Goal: Information Seeking & Learning: Learn about a topic

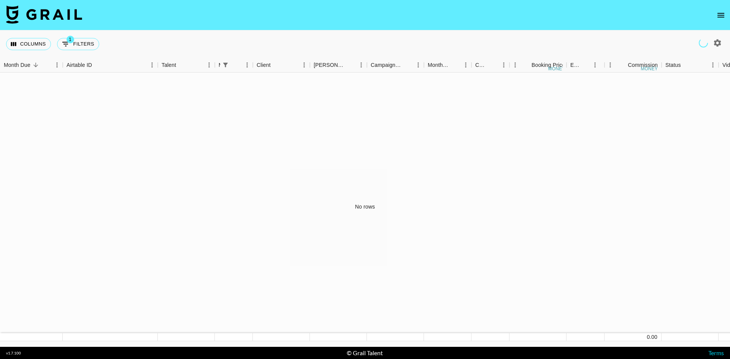
click at [58, 35] on div "Columns 1 Filters + Booking" at bounding box center [54, 43] width 96 height 27
click at [81, 40] on button "1 Filters" at bounding box center [78, 44] width 42 height 12
select select "managerIds"
click at [35, 83] on select "Grail Platform ID Airtable ID Talent Manager Client [PERSON_NAME] Campaign (Typ…" at bounding box center [44, 88] width 57 height 12
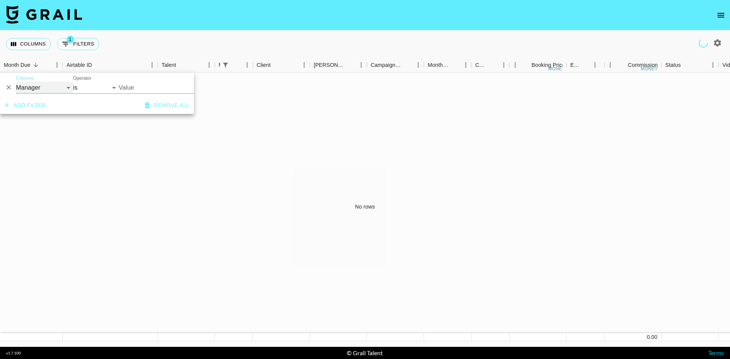
click at [35, 84] on select "Grail Platform ID Airtable ID Talent Manager Client [PERSON_NAME] Campaign (Typ…" at bounding box center [44, 88] width 57 height 12
click at [18, 44] on button "Columns" at bounding box center [28, 44] width 45 height 12
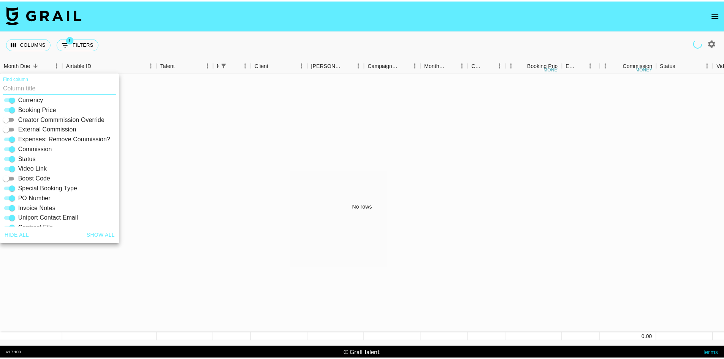
scroll to position [163, 0]
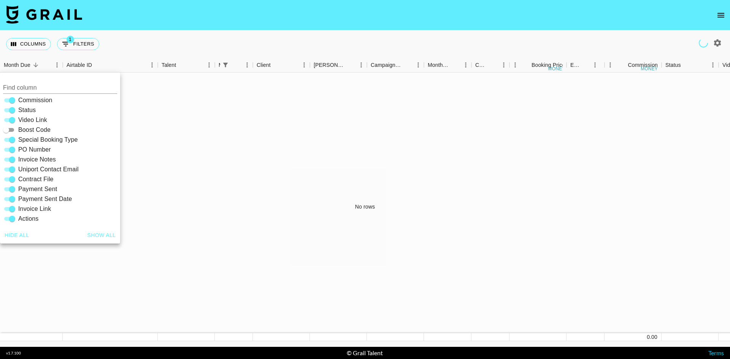
click at [718, 45] on icon "button" at bounding box center [717, 42] width 7 height 7
select select "[DATE]"
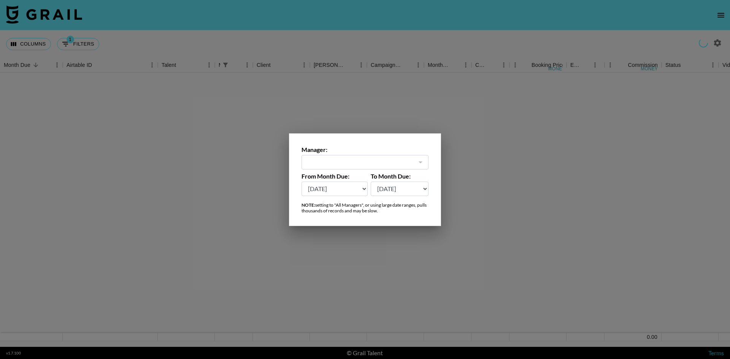
click at [361, 169] on div "Manager: ​ From Month Due: [DATE] Aug '[DATE] Jun '[DATE] Apr '[DATE] Feb '[DAT…" at bounding box center [365, 179] width 152 height 93
click at [548, 145] on div at bounding box center [365, 179] width 730 height 359
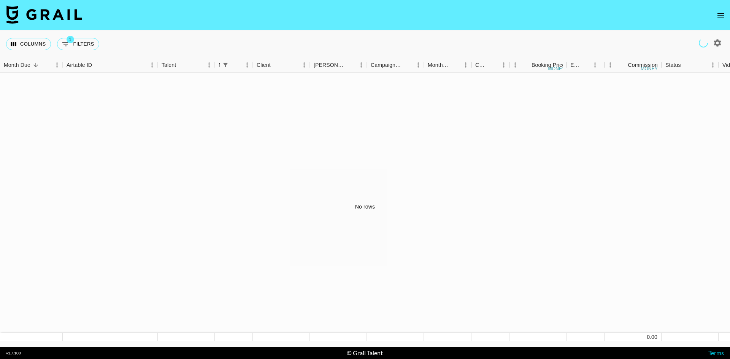
click at [716, 15] on button "open drawer" at bounding box center [720, 15] width 15 height 15
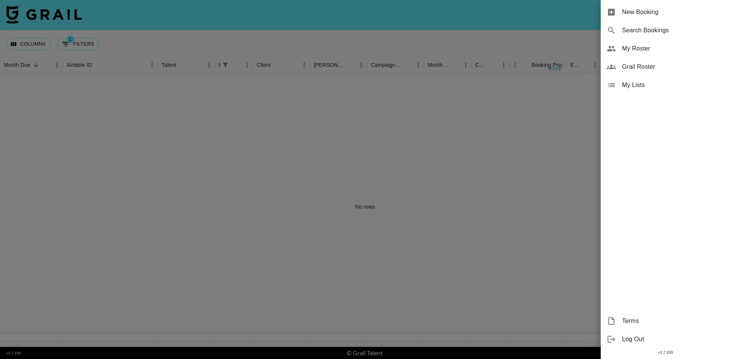
click at [652, 71] on span "Grail Roster" at bounding box center [673, 66] width 102 height 9
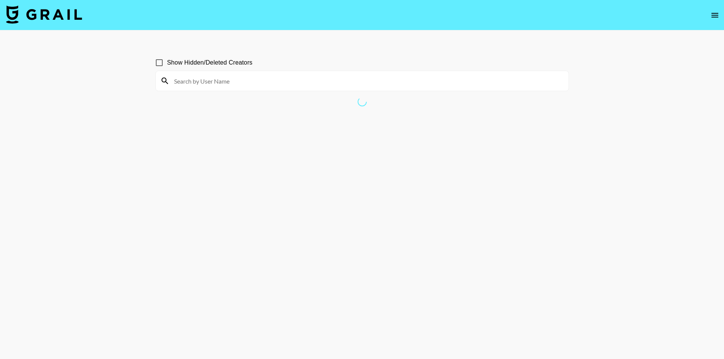
click at [310, 120] on section "Show Hidden/Deleted Creators" at bounding box center [361, 198] width 413 height 298
click at [201, 71] on section at bounding box center [361, 81] width 413 height 21
click at [187, 62] on span "Show Hidden/Deleted Creators" at bounding box center [209, 62] width 85 height 9
click at [167, 62] on input "Show Hidden/Deleted Creators" at bounding box center [159, 63] width 16 height 16
click at [154, 60] on input "Show Hidden/Deleted Creators" at bounding box center [159, 63] width 16 height 16
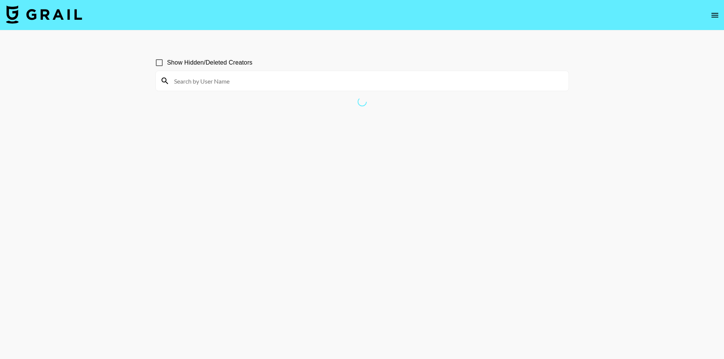
click at [156, 62] on input "Show Hidden/Deleted Creators" at bounding box center [159, 63] width 16 height 16
click at [704, 19] on nav at bounding box center [362, 15] width 724 height 30
click at [712, 16] on icon "open drawer" at bounding box center [714, 15] width 9 height 9
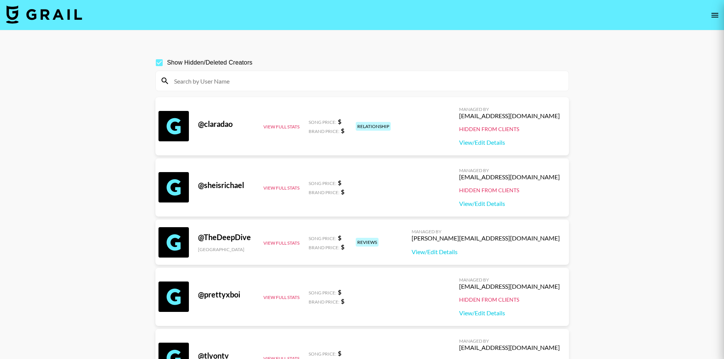
drag, startPoint x: 712, startPoint y: 16, endPoint x: 108, endPoint y: 58, distance: 606.0
click at [108, 58] on div at bounding box center [362, 179] width 724 height 359
click at [161, 60] on input "Show Hidden/Deleted Creators" at bounding box center [159, 63] width 16 height 16
checkbox input "false"
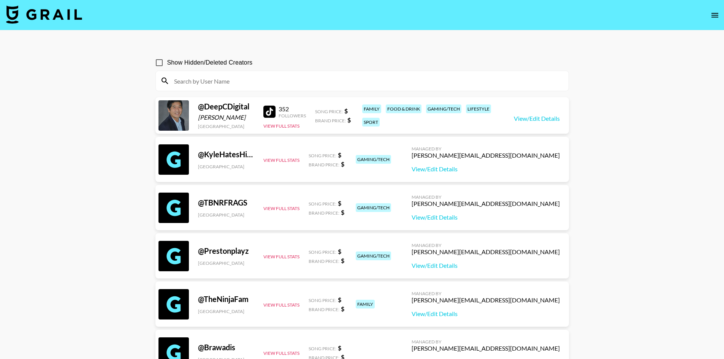
click at [57, 14] on img at bounding box center [44, 14] width 76 height 18
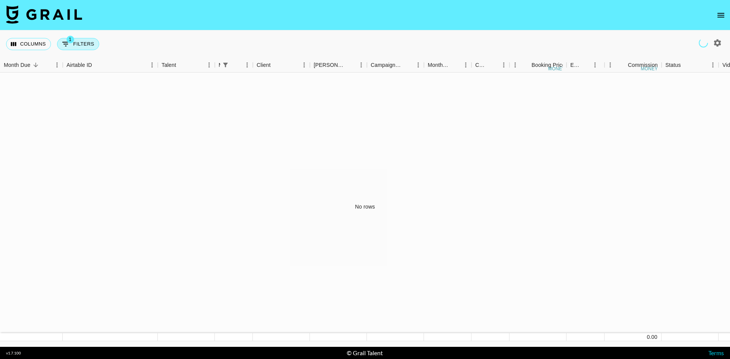
click at [83, 42] on button "1 Filters" at bounding box center [78, 44] width 42 height 12
select select "managerIds"
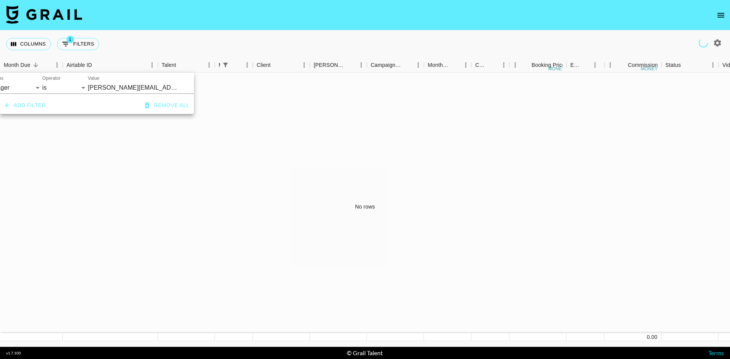
scroll to position [0, 40]
click at [180, 88] on icon "Clear" at bounding box center [179, 88] width 8 height 8
click at [69, 133] on div "No rows" at bounding box center [365, 207] width 730 height 269
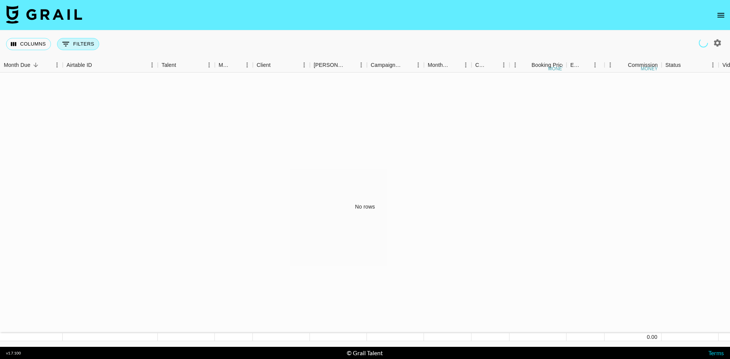
click at [77, 41] on button "0 Filters" at bounding box center [78, 44] width 42 height 12
select select "managerIds"
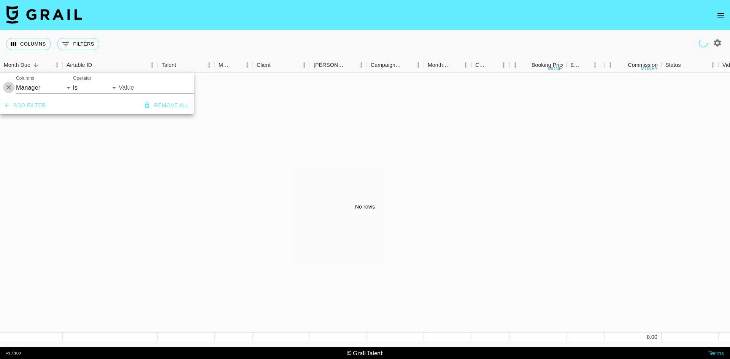
click at [9, 88] on icon "Delete" at bounding box center [9, 88] width 8 height 8
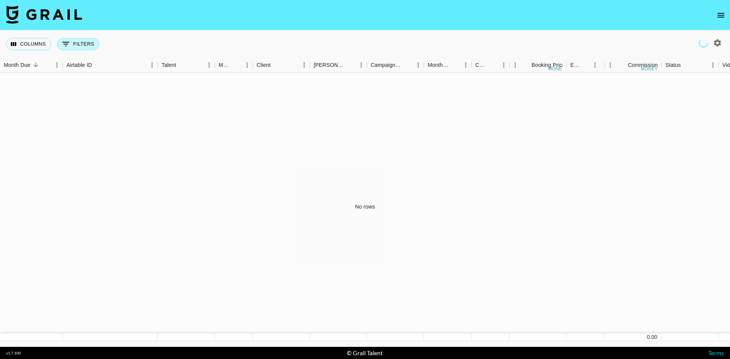
click at [74, 43] on button "0 Filters" at bounding box center [78, 44] width 42 height 12
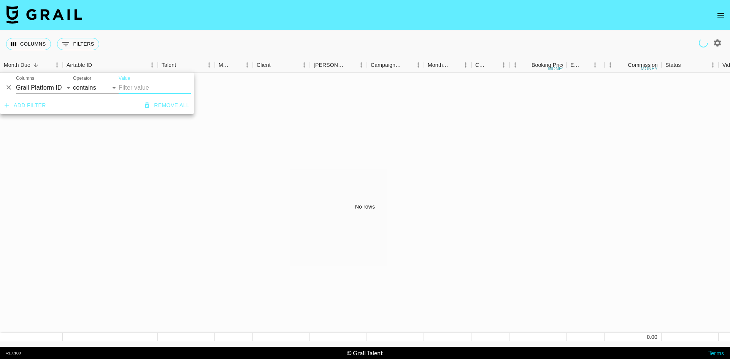
click at [38, 51] on div "Columns 0 Filters + Booking" at bounding box center [54, 43] width 96 height 27
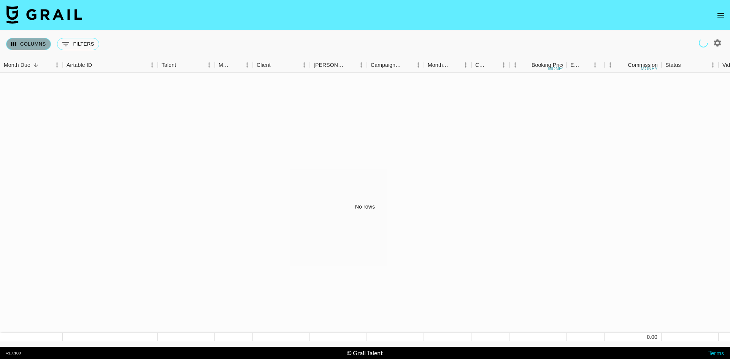
click at [36, 44] on button "Columns" at bounding box center [28, 44] width 45 height 12
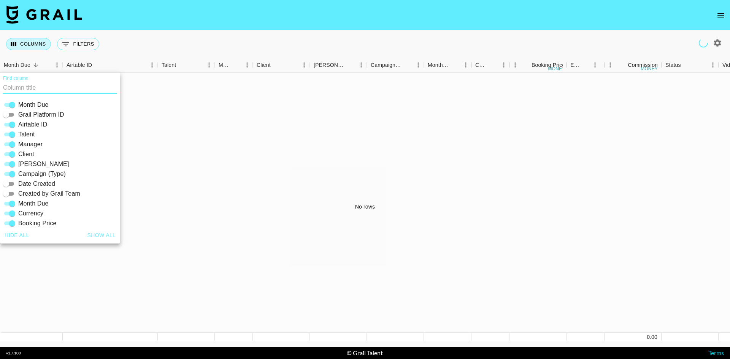
click at [35, 44] on button "Columns" at bounding box center [28, 44] width 45 height 12
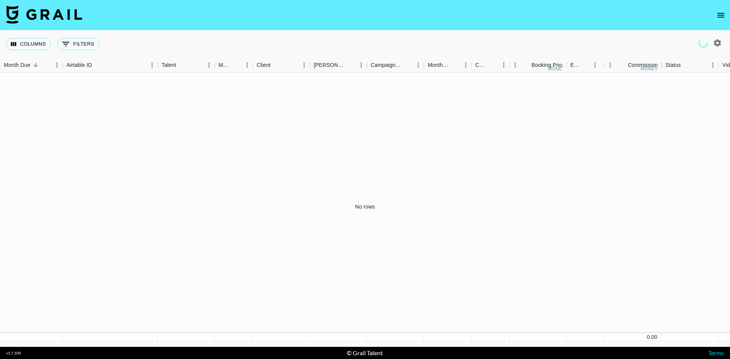
click at [716, 41] on icon "button" at bounding box center [717, 42] width 7 height 7
select select "[DATE]"
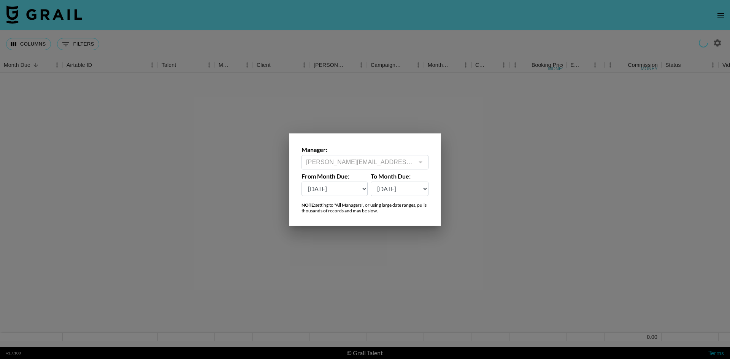
click at [361, 125] on div at bounding box center [365, 179] width 730 height 359
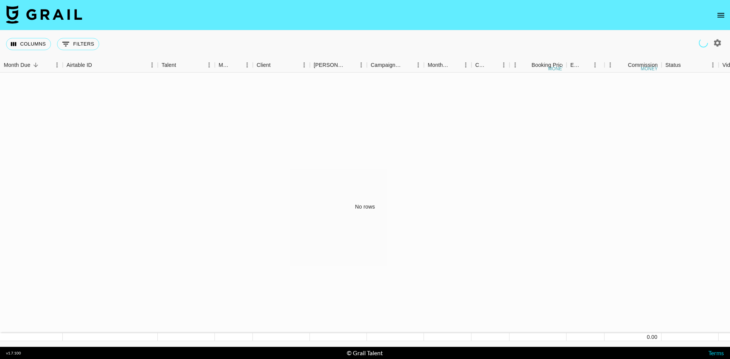
click at [713, 37] on div at bounding box center [717, 42] width 13 height 13
click at [715, 44] on icon "button" at bounding box center [717, 42] width 7 height 7
select select "[DATE]"
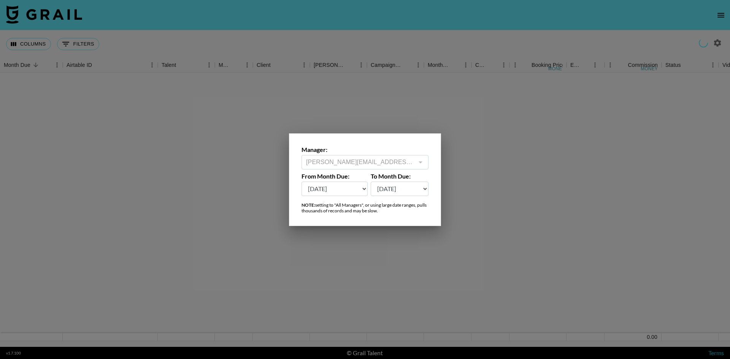
click at [562, 97] on div at bounding box center [365, 179] width 730 height 359
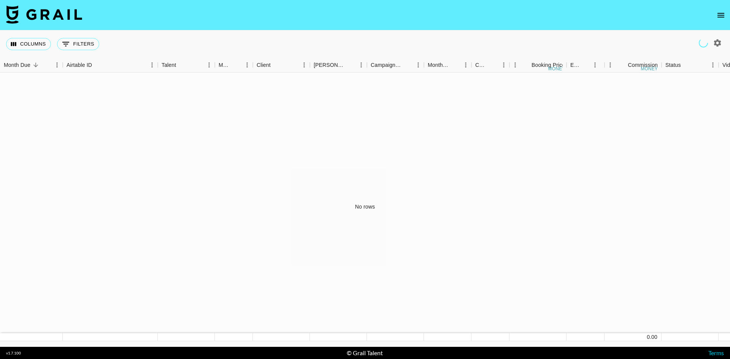
click at [722, 46] on button "button" at bounding box center [717, 42] width 13 height 13
select select "[DATE]"
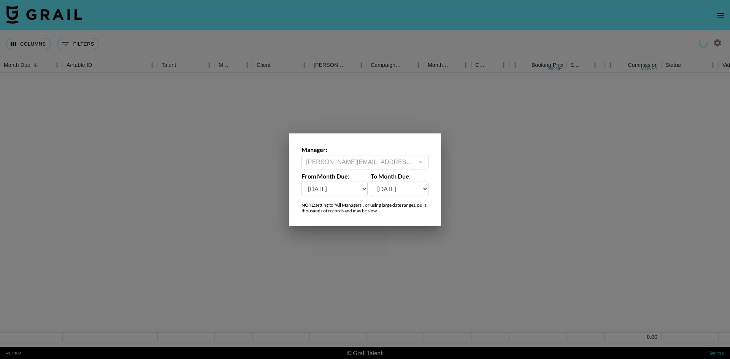
click at [322, 97] on div at bounding box center [365, 179] width 730 height 359
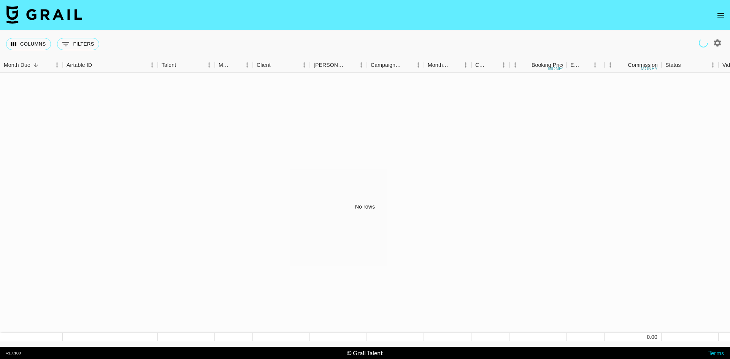
click at [15, 36] on div "Columns 0 Filters + Booking" at bounding box center [54, 43] width 96 height 27
click at [16, 38] on button "Columns" at bounding box center [28, 44] width 45 height 12
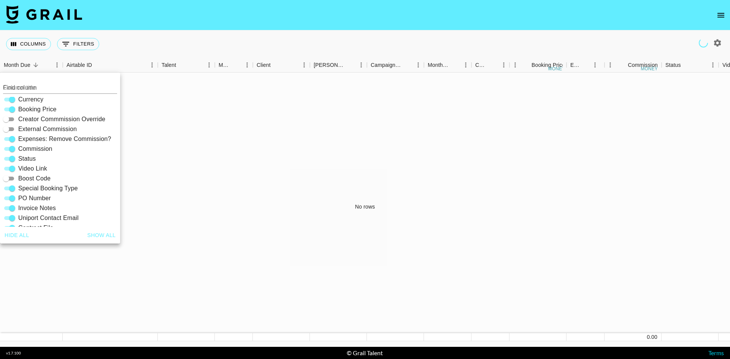
scroll to position [112, 0]
click at [144, 145] on div "No rows" at bounding box center [365, 207] width 730 height 269
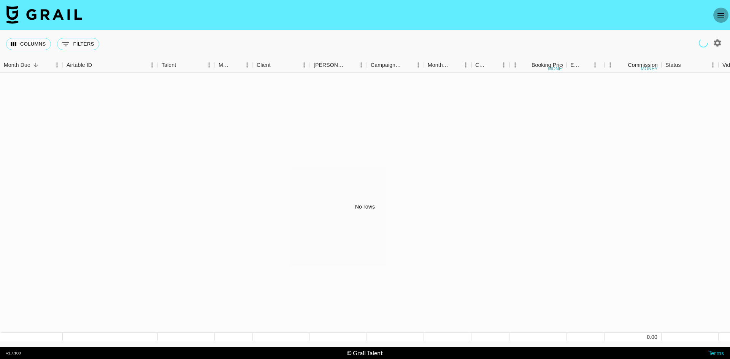
click at [719, 15] on icon "open drawer" at bounding box center [720, 15] width 7 height 5
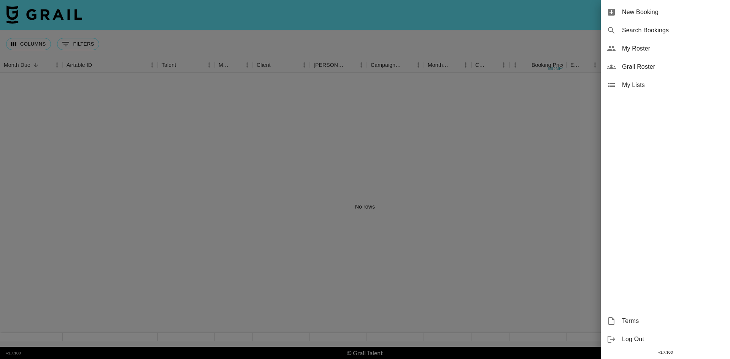
click at [554, 16] on div at bounding box center [365, 179] width 730 height 359
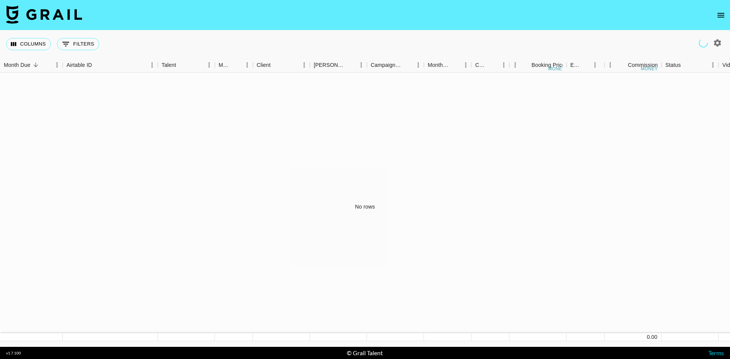
click at [652, 134] on div "No rows" at bounding box center [365, 207] width 730 height 269
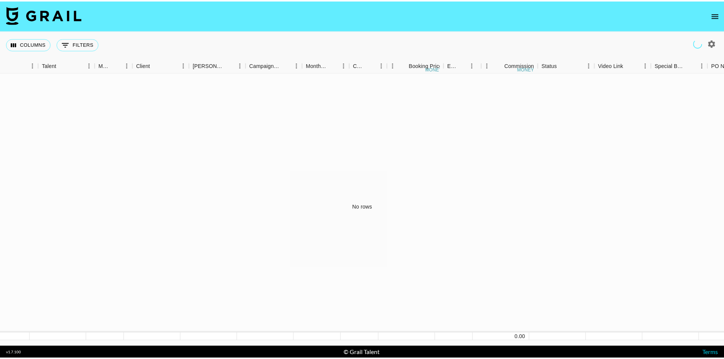
scroll to position [0, 327]
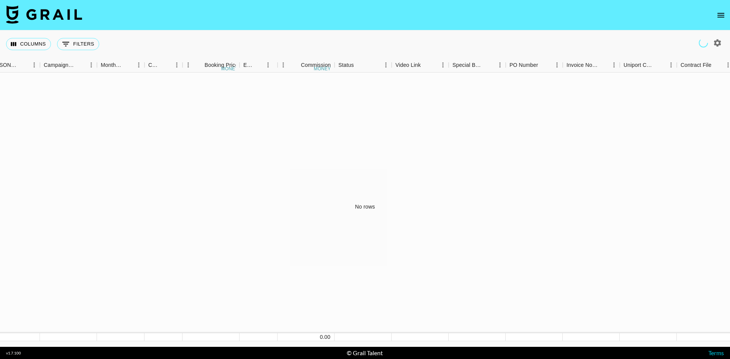
click at [718, 10] on button "open drawer" at bounding box center [720, 15] width 15 height 15
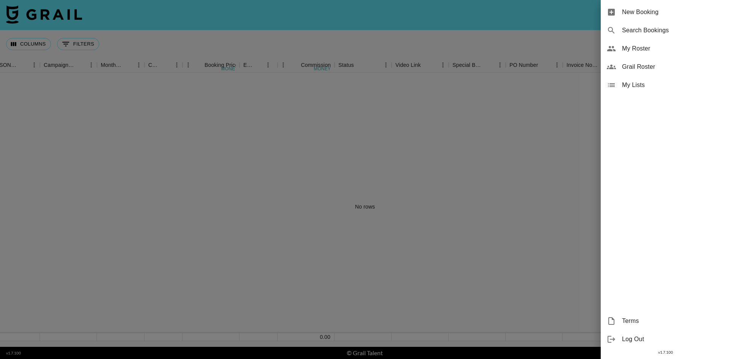
click at [548, 19] on div at bounding box center [365, 179] width 730 height 359
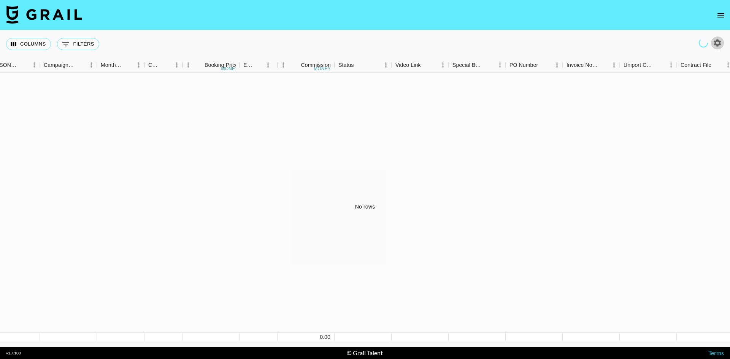
click at [714, 44] on icon "button" at bounding box center [716, 42] width 9 height 9
select select "[DATE]"
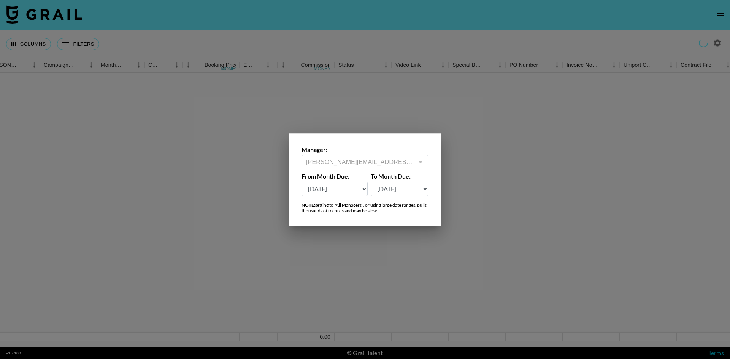
click at [714, 44] on div at bounding box center [365, 179] width 730 height 359
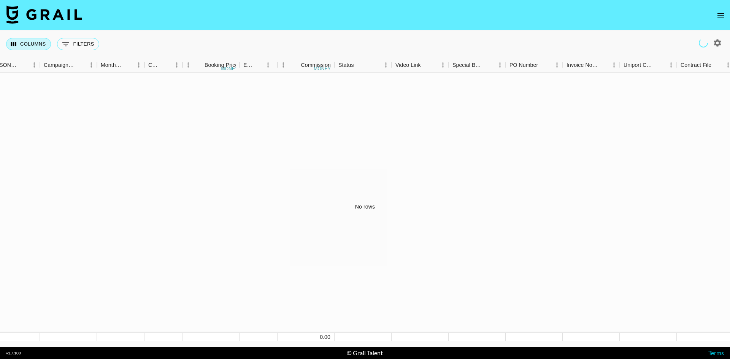
click at [39, 44] on button "Columns" at bounding box center [28, 44] width 45 height 12
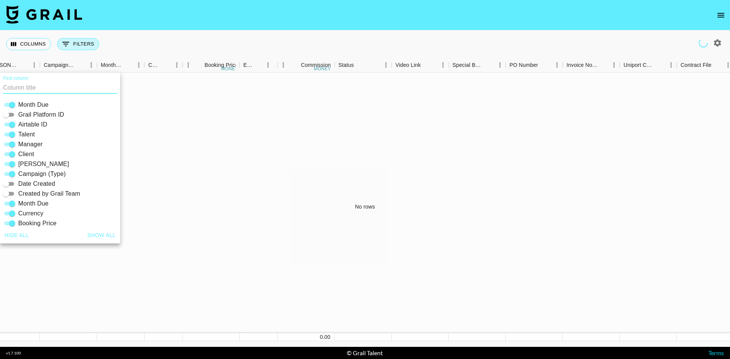
click at [60, 43] on button "0 Filters" at bounding box center [78, 44] width 42 height 12
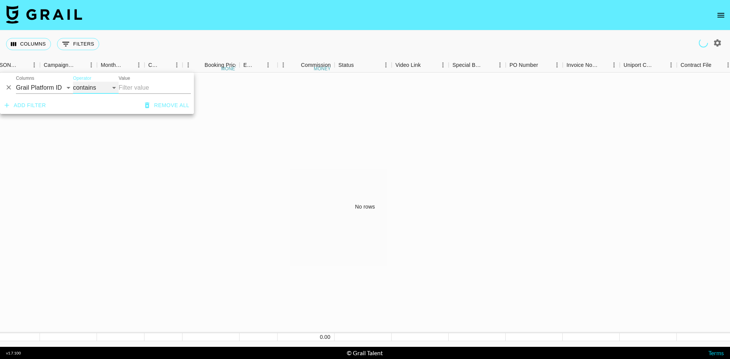
click at [98, 91] on select "contains equals starts with ends with is empty is not empty is any of" at bounding box center [96, 88] width 46 height 12
click at [62, 95] on div "And Or Columns Grail Platform ID Airtable ID Talent Manager Client [PERSON_NAME…" at bounding box center [97, 85] width 194 height 24
click at [65, 91] on select "Grail Platform ID Airtable ID Talent Manager Client [PERSON_NAME] Campaign (Typ…" at bounding box center [44, 88] width 57 height 12
click at [16, 82] on select "Grail Platform ID Airtable ID Talent Manager Client [PERSON_NAME] Campaign (Typ…" at bounding box center [44, 88] width 57 height 12
click at [114, 104] on div "Add filter Remove all" at bounding box center [97, 105] width 194 height 17
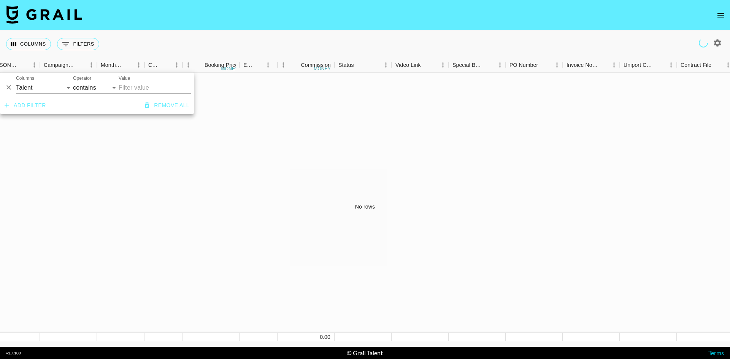
click at [127, 95] on div "And Or Columns Grail Platform ID Airtable ID Talent Manager Client [PERSON_NAME…" at bounding box center [97, 85] width 194 height 24
click at [127, 93] on input "Value" at bounding box center [155, 88] width 72 height 12
click at [61, 87] on select "Grail Platform ID Airtable ID Talent Manager Client [PERSON_NAME] Campaign (Typ…" at bounding box center [44, 88] width 57 height 12
select select "campaign"
click at [16, 82] on select "Grail Platform ID Airtable ID Talent Manager Client [PERSON_NAME] Campaign (Typ…" at bounding box center [44, 88] width 57 height 12
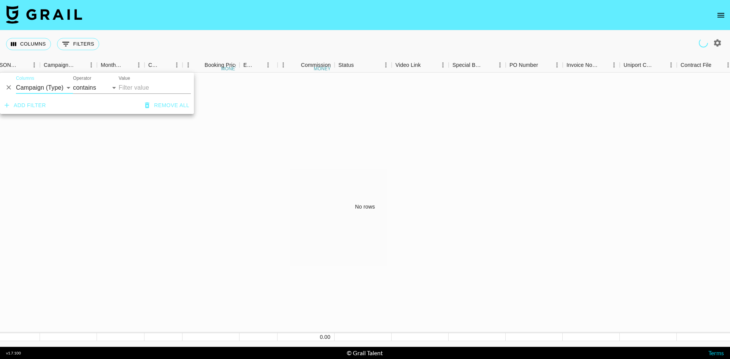
click at [128, 90] on input "Value" at bounding box center [155, 88] width 72 height 12
type input "Gaming"
click at [204, 153] on div "No rows" at bounding box center [365, 207] width 730 height 269
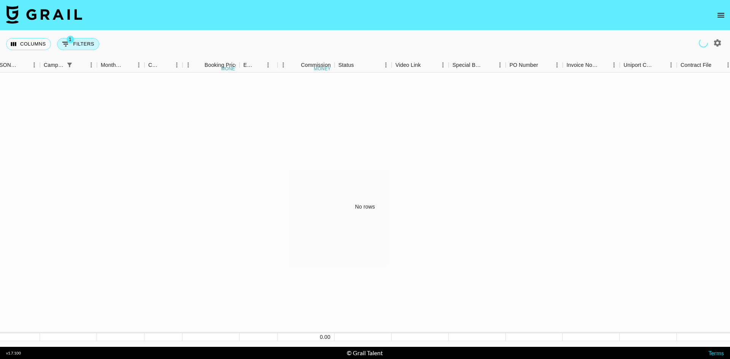
click at [91, 46] on button "1 Filters" at bounding box center [78, 44] width 42 height 12
select select "campaign"
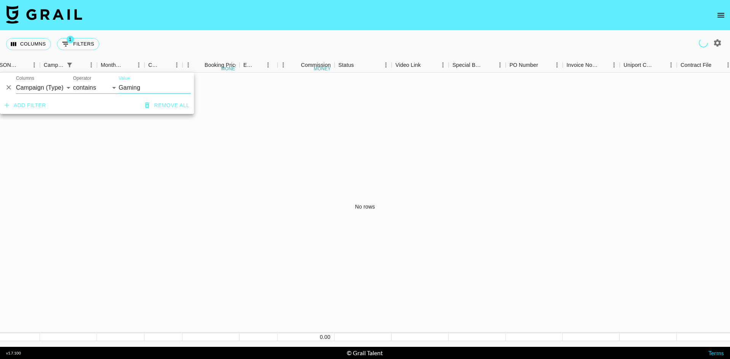
click at [21, 109] on button "Add filter" at bounding box center [25, 105] width 47 height 14
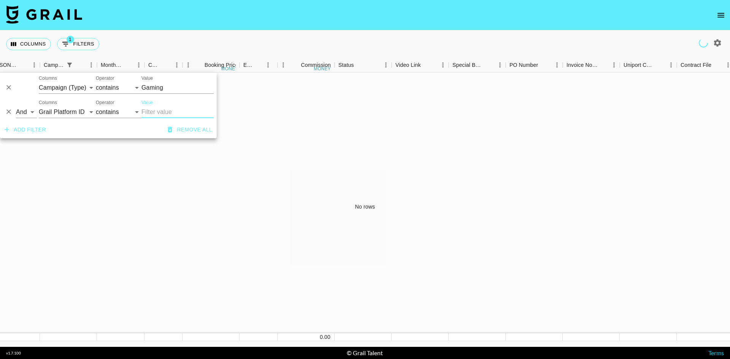
click at [68, 165] on div "No rows" at bounding box center [365, 207] width 730 height 269
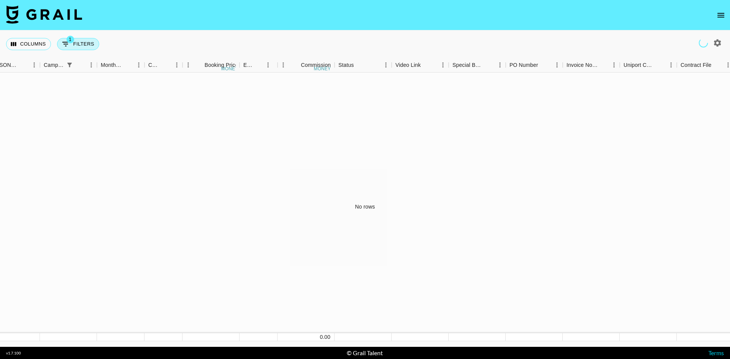
click at [77, 45] on button "1 Filters" at bounding box center [78, 44] width 42 height 12
select select "campaign"
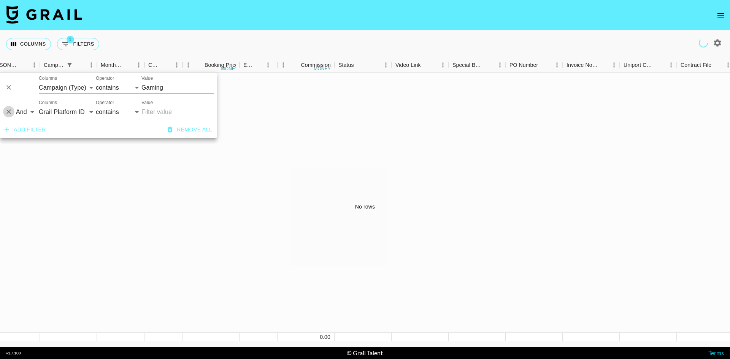
click at [9, 111] on icon "Delete" at bounding box center [9, 112] width 8 height 8
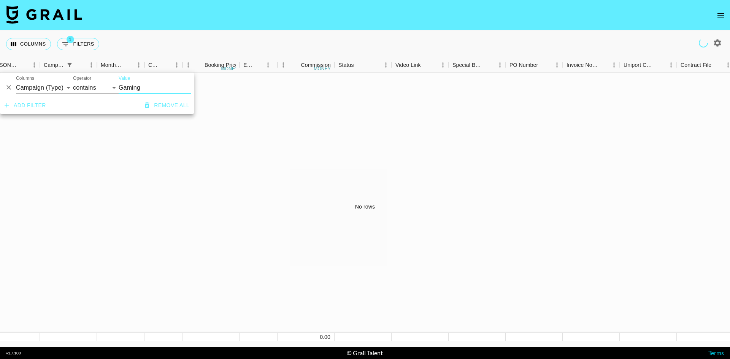
click at [8, 91] on icon "Delete" at bounding box center [9, 88] width 8 height 8
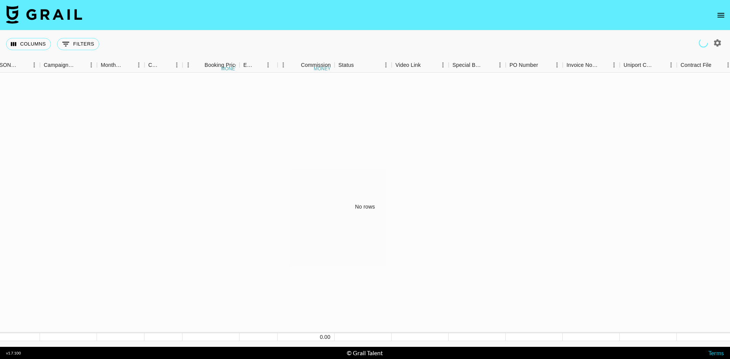
click at [45, 127] on div "No rows" at bounding box center [365, 207] width 730 height 269
click at [220, 62] on div "Booking Price" at bounding box center [220, 65] width 33 height 15
click at [715, 47] on icon "button" at bounding box center [716, 42] width 9 height 9
select select "[DATE]"
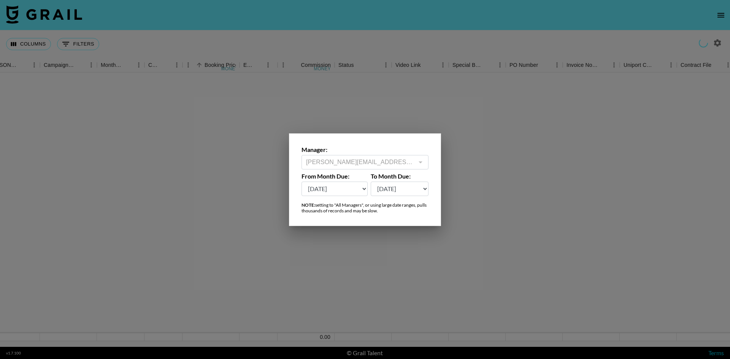
click at [335, 194] on select "[DATE] Aug '[DATE] Jun '[DATE] Apr '[DATE] Feb '[DATE] Dec '[DATE] Oct '[DATE] …" at bounding box center [334, 189] width 66 height 14
click at [353, 189] on select "[DATE] Aug '[DATE] Jun '[DATE] Apr '[DATE] Feb '[DATE] Dec '[DATE] Oct '[DATE] …" at bounding box center [334, 189] width 66 height 14
click at [373, 191] on select "[DATE] Aug '[DATE] Jun '[DATE] Apr '[DATE] Feb '[DATE] Dec '[DATE] Oct '[DATE] …" at bounding box center [399, 189] width 58 height 14
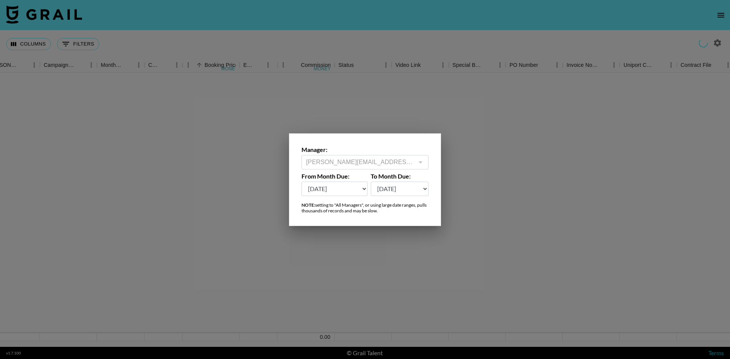
click at [444, 233] on div at bounding box center [365, 179] width 730 height 359
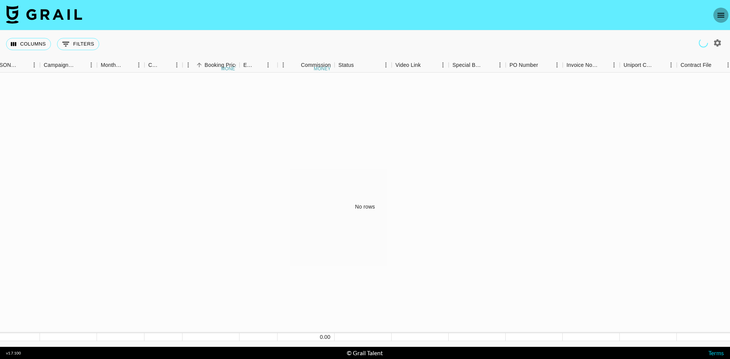
click at [717, 13] on icon "open drawer" at bounding box center [720, 15] width 9 height 9
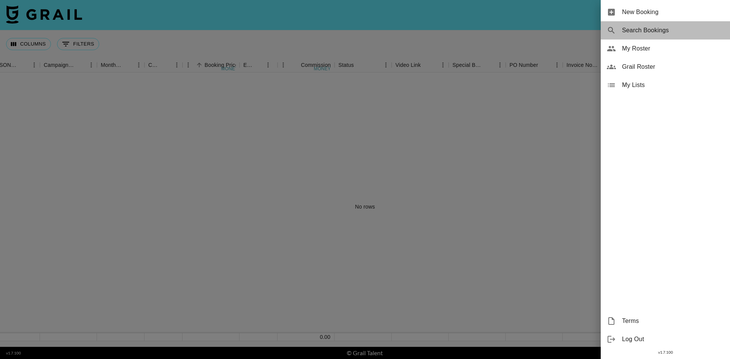
click at [643, 28] on span "Search Bookings" at bounding box center [673, 30] width 102 height 9
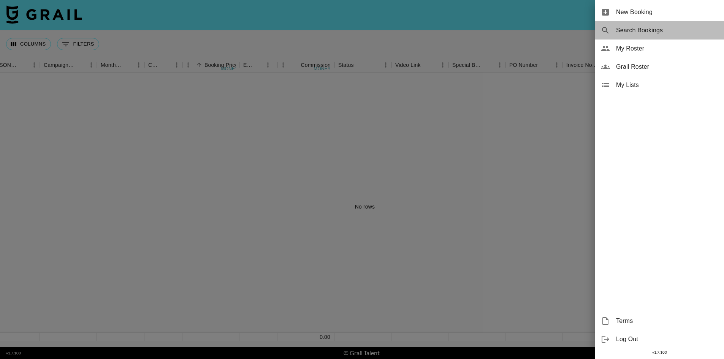
select select "id"
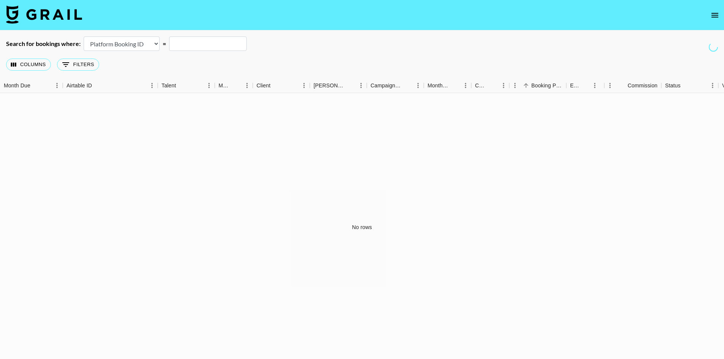
click at [98, 49] on select "Airtable Booking ID Platform Booking ID Platform Campaign ID" at bounding box center [122, 43] width 76 height 14
click at [62, 66] on icon "Show filters" at bounding box center [65, 64] width 9 height 9
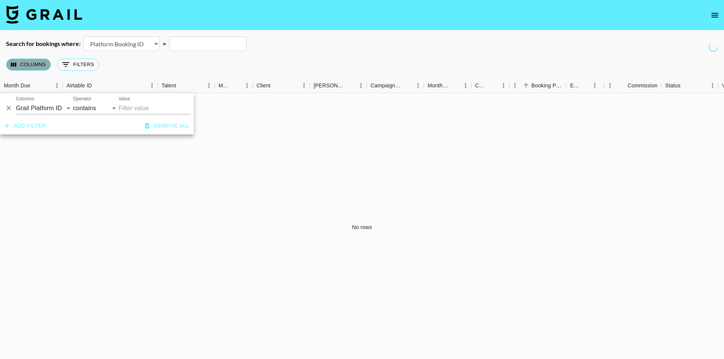
click at [26, 67] on button "Columns" at bounding box center [28, 65] width 45 height 12
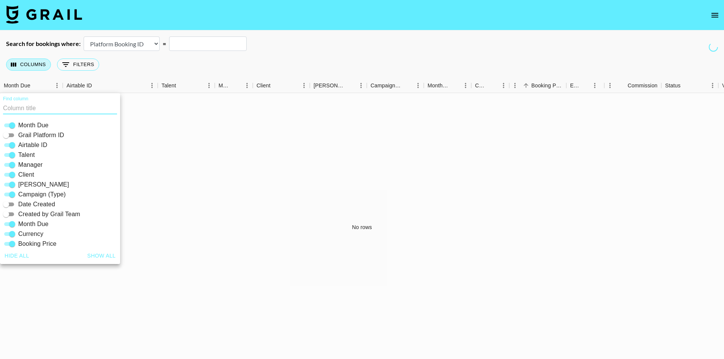
click at [26, 67] on button "Columns" at bounding box center [28, 65] width 45 height 12
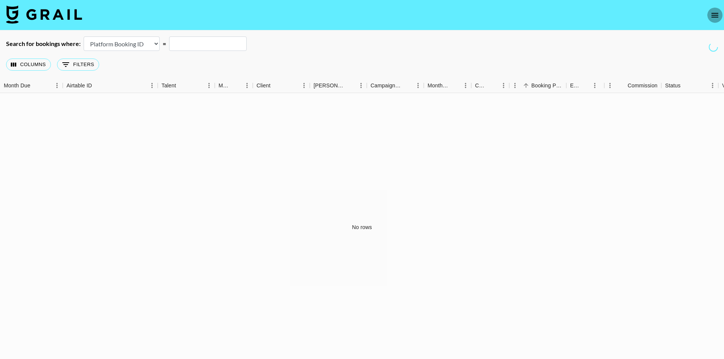
click at [718, 18] on button "open drawer" at bounding box center [714, 15] width 15 height 15
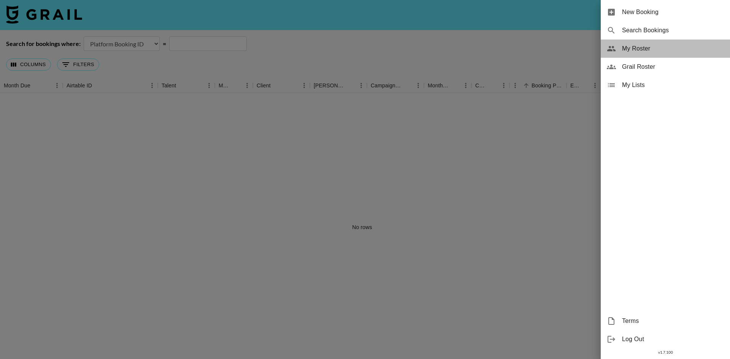
click at [636, 43] on div "My Roster" at bounding box center [664, 49] width 129 height 18
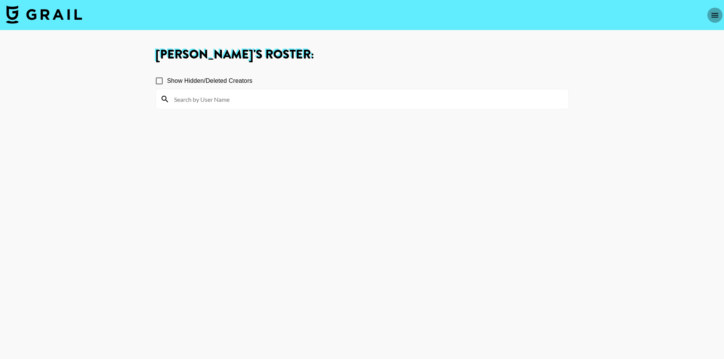
click at [709, 17] on button "open drawer" at bounding box center [714, 15] width 15 height 15
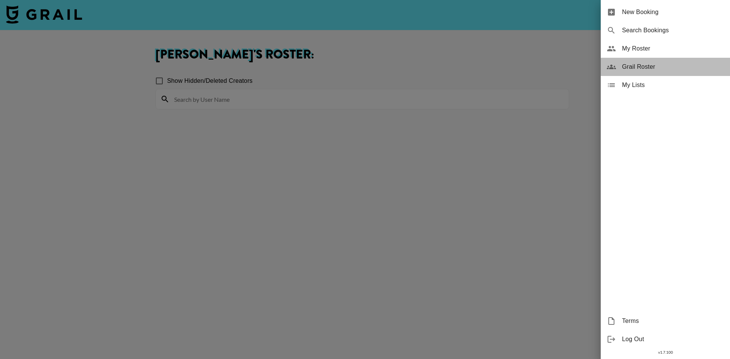
click at [654, 65] on span "Grail Roster" at bounding box center [673, 66] width 102 height 9
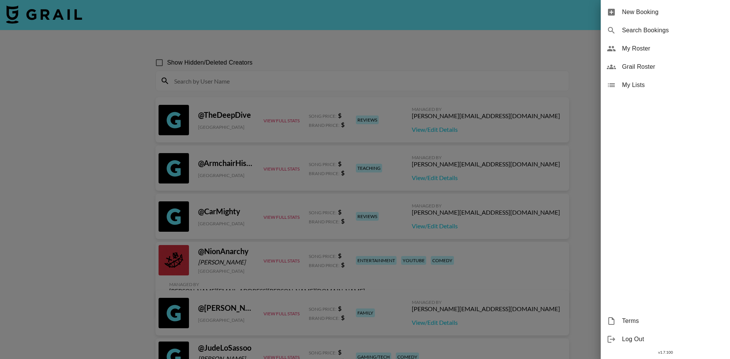
click at [512, 38] on div at bounding box center [365, 179] width 730 height 359
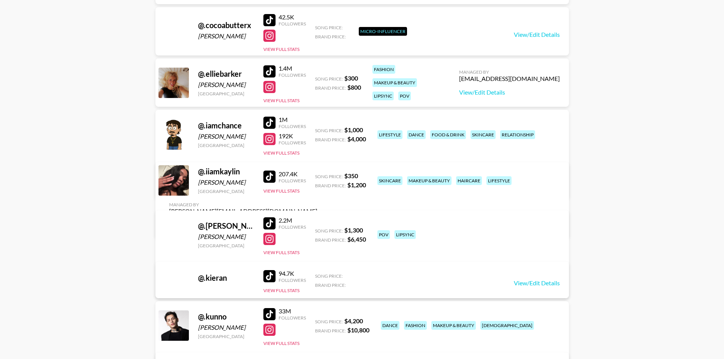
scroll to position [1558, 0]
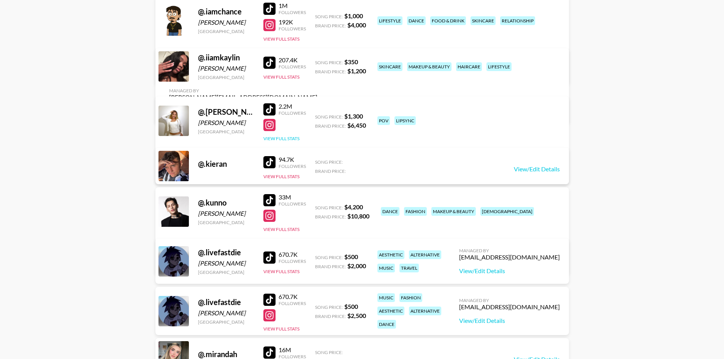
click at [296, 139] on button "View Full Stats" at bounding box center [281, 139] width 36 height 6
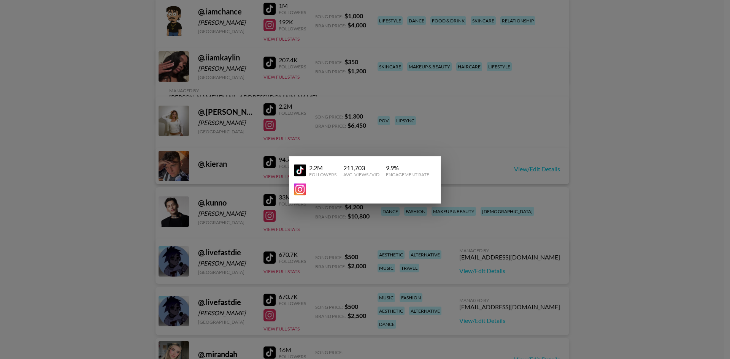
click at [587, 161] on div at bounding box center [365, 179] width 730 height 359
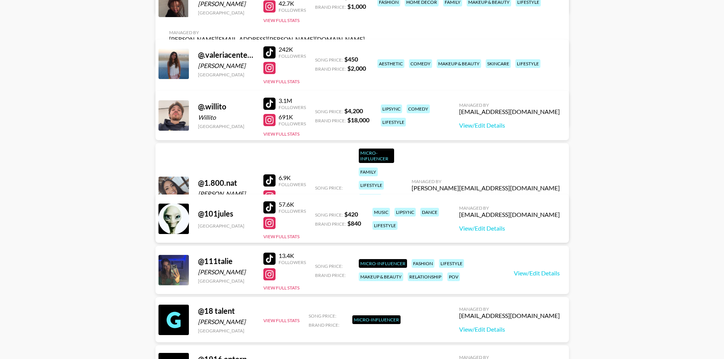
scroll to position [2508, 0]
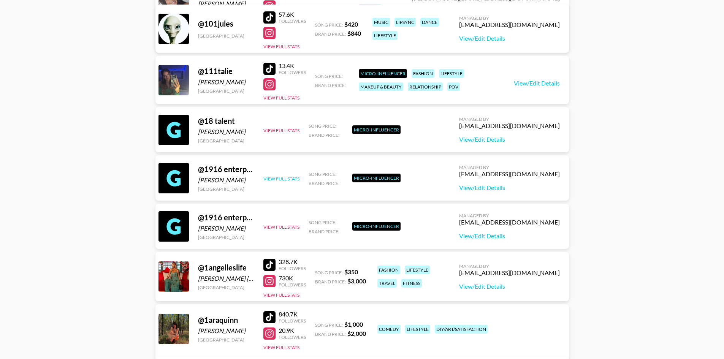
click at [283, 178] on button "View Full Stats" at bounding box center [281, 179] width 36 height 6
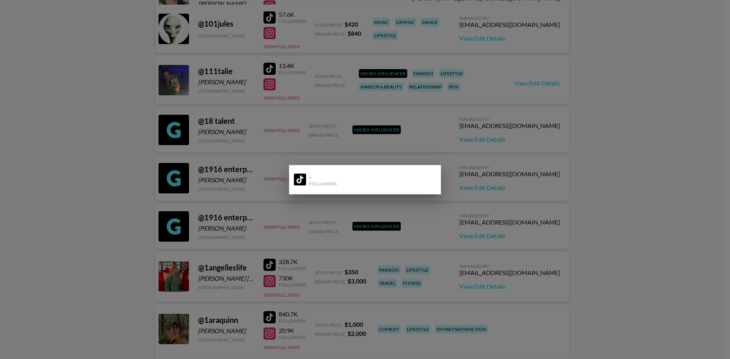
click at [600, 194] on div at bounding box center [365, 179] width 730 height 359
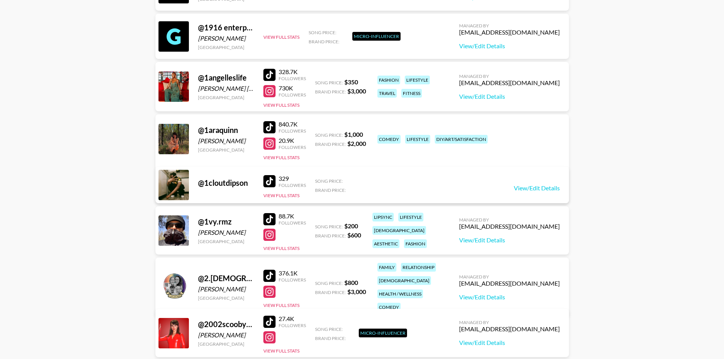
scroll to position [2774, 0]
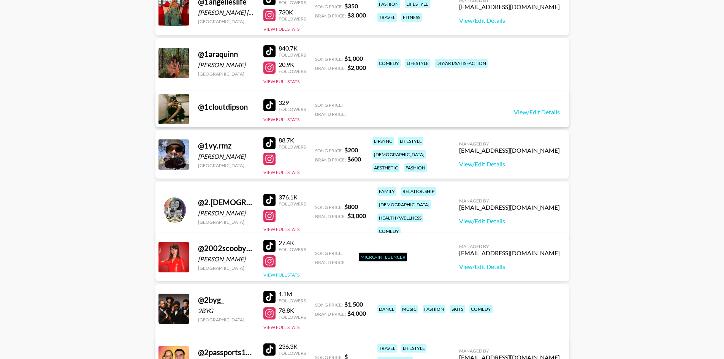
click at [291, 277] on button "View Full Stats" at bounding box center [281, 275] width 36 height 6
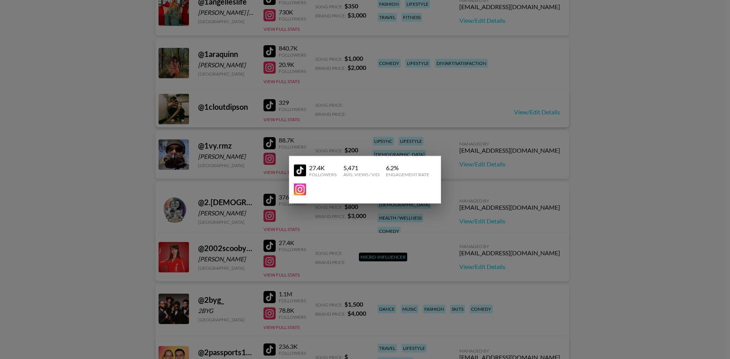
click at [581, 269] on div at bounding box center [365, 179] width 730 height 359
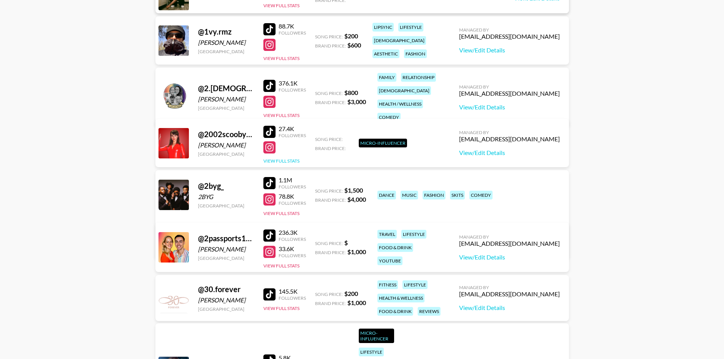
scroll to position [2964, 0]
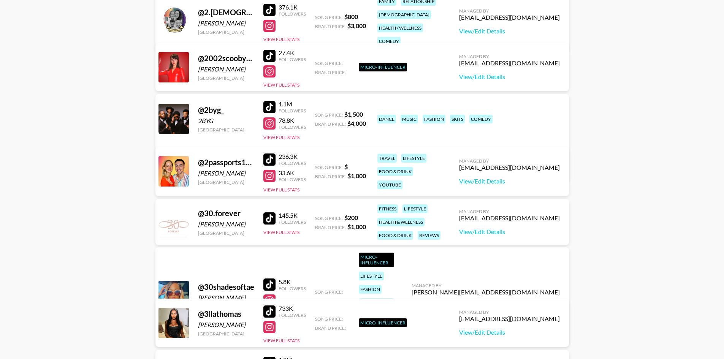
click at [293, 311] on button "View Full Stats" at bounding box center [281, 314] width 36 height 6
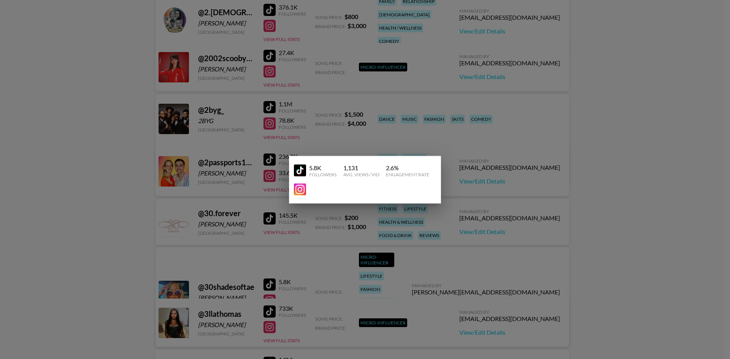
click at [578, 248] on div at bounding box center [365, 179] width 730 height 359
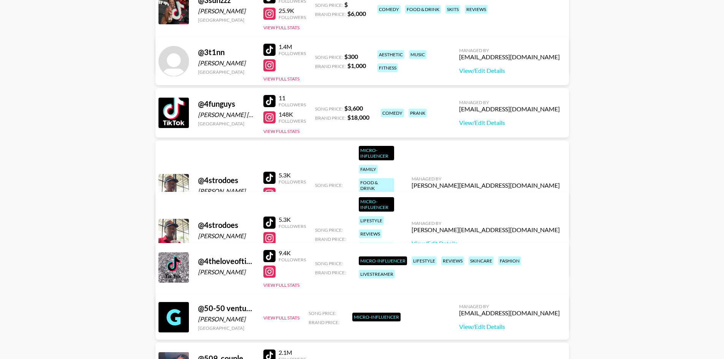
scroll to position [3496, 0]
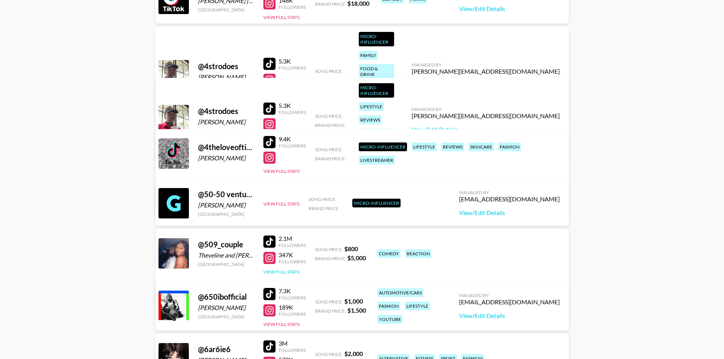
click at [293, 270] on button "View Full Stats" at bounding box center [281, 272] width 36 height 6
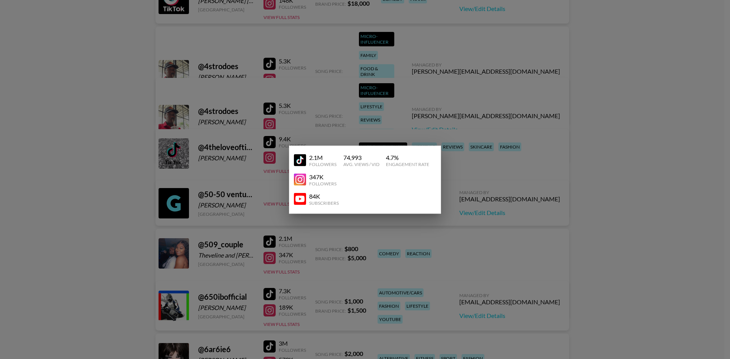
click at [576, 254] on div at bounding box center [365, 179] width 730 height 359
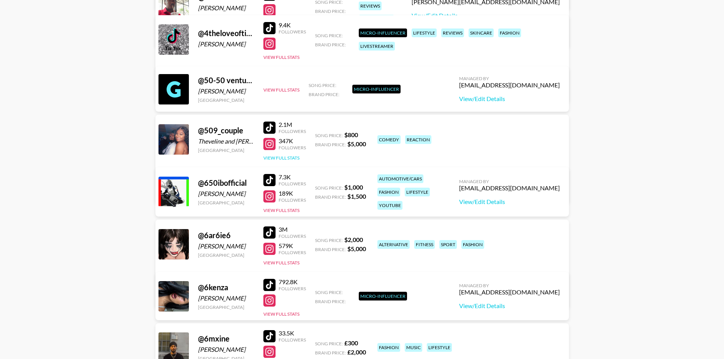
scroll to position [3800, 0]
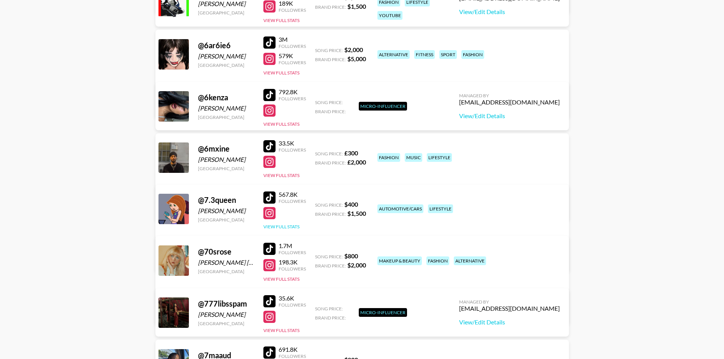
click at [296, 228] on button "View Full Stats" at bounding box center [281, 227] width 36 height 6
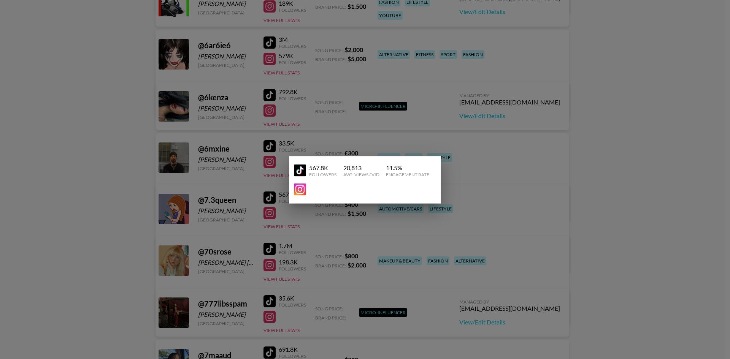
click at [616, 240] on div at bounding box center [365, 179] width 730 height 359
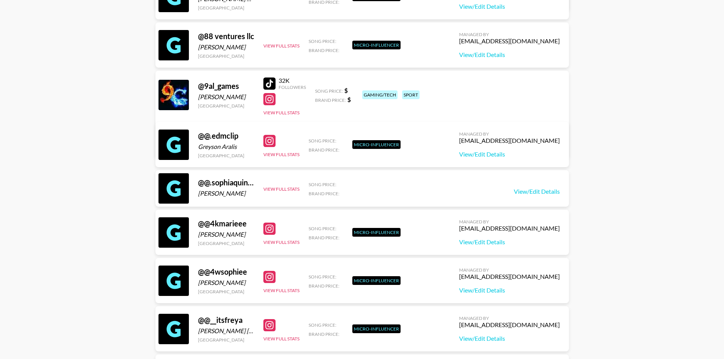
scroll to position [4294, 0]
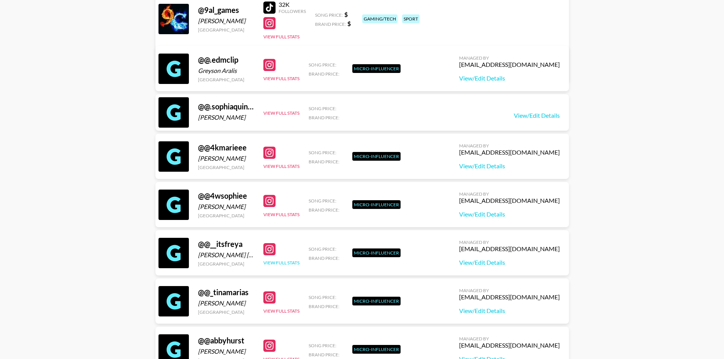
click at [290, 260] on button "View Full Stats" at bounding box center [281, 263] width 36 height 6
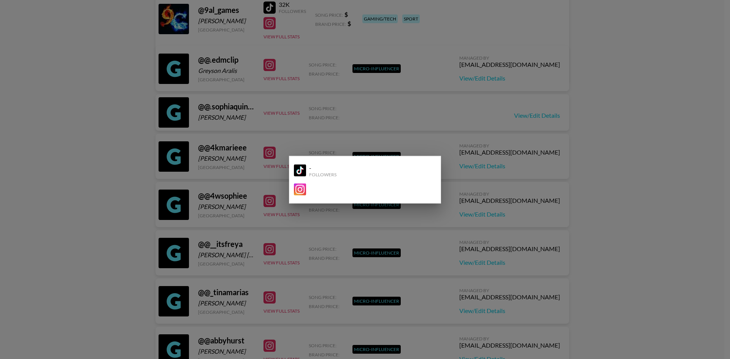
click at [498, 234] on div at bounding box center [365, 179] width 730 height 359
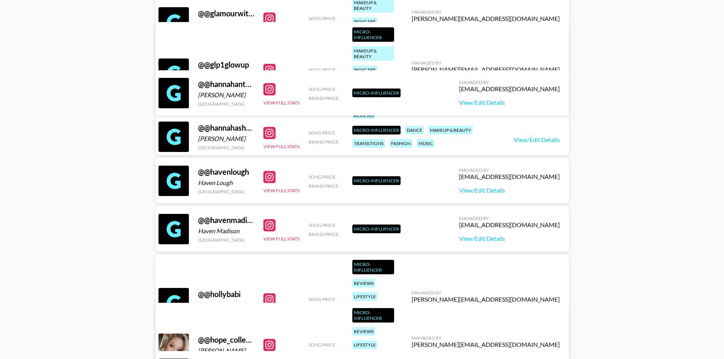
scroll to position [8055, 0]
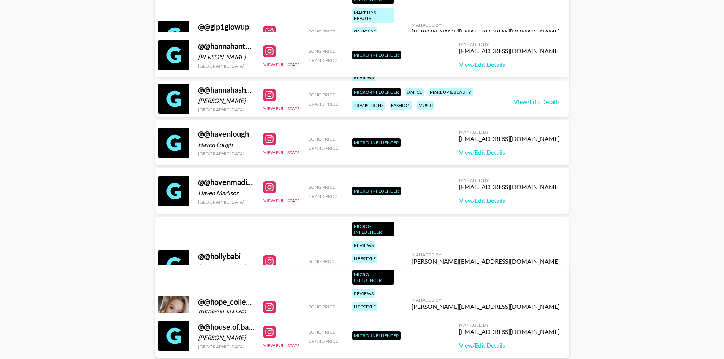
click at [388, 342] on div "livestreamer" at bounding box center [370, 346] width 36 height 9
click at [282, 318] on button "View Full Stats" at bounding box center [281, 321] width 36 height 6
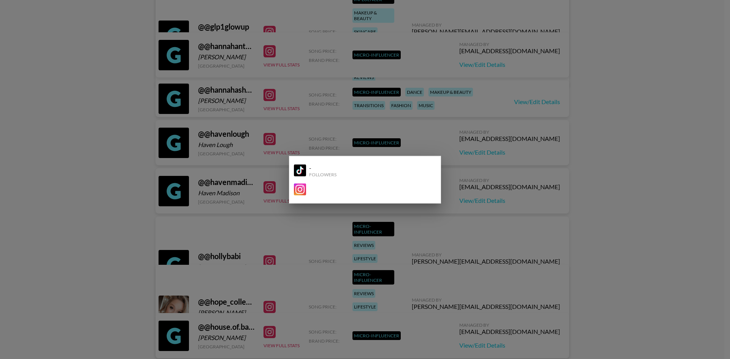
click at [289, 293] on div at bounding box center [365, 179] width 730 height 359
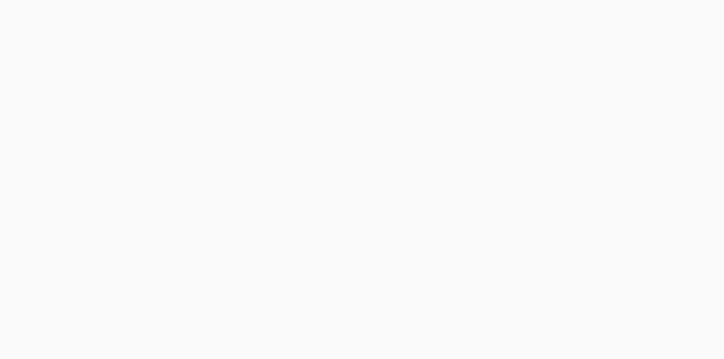
scroll to position [0, 0]
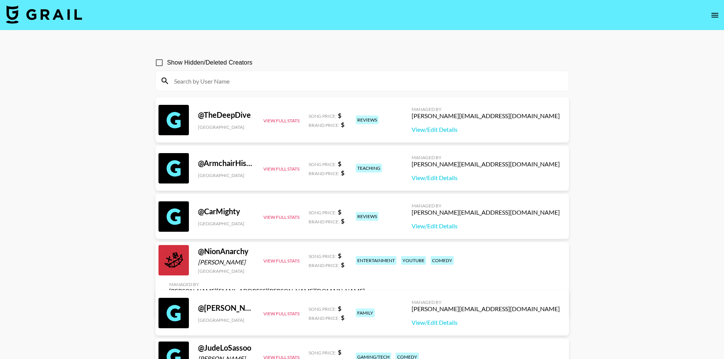
click at [211, 77] on input at bounding box center [366, 81] width 394 height 12
click at [704, 16] on nav at bounding box center [362, 15] width 724 height 30
